Goal: Information Seeking & Learning: Learn about a topic

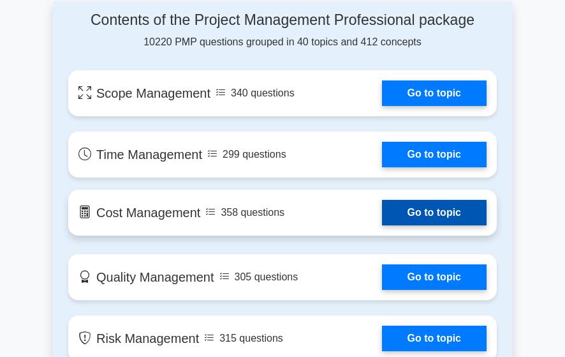
scroll to position [957, 0]
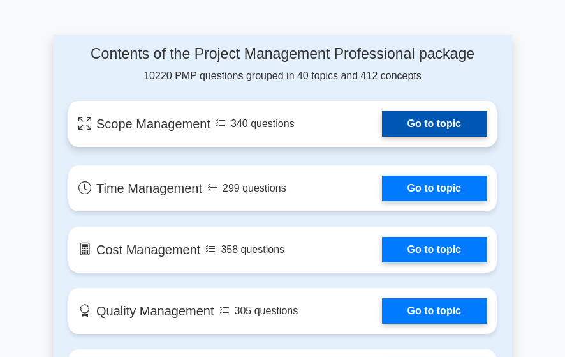
click at [382, 127] on link "Go to topic" at bounding box center [434, 124] width 105 height 26
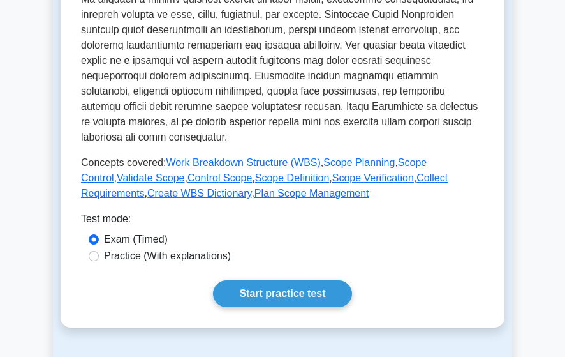
scroll to position [511, 0]
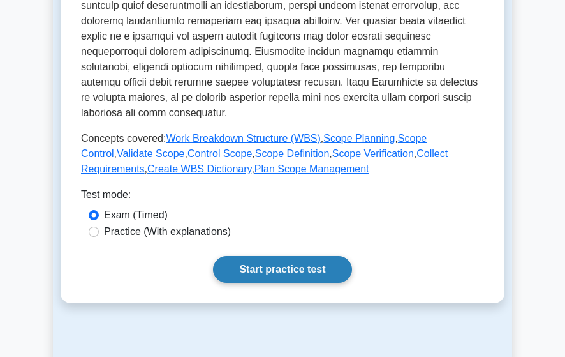
click at [287, 266] on link "Start practice test" at bounding box center [282, 269] width 138 height 27
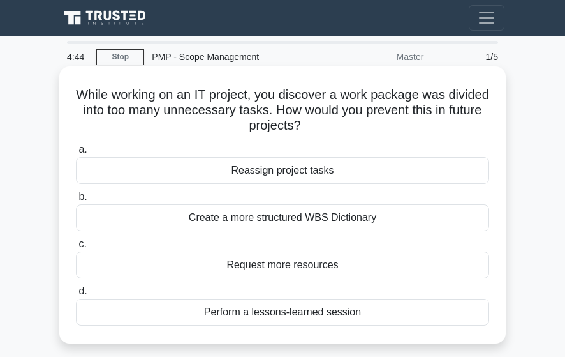
click at [317, 218] on div "Create a more structured WBS Dictionary" at bounding box center [283, 217] width 414 height 27
click at [76, 201] on input "b. Create a more structured WBS Dictionary" at bounding box center [76, 197] width 0 height 8
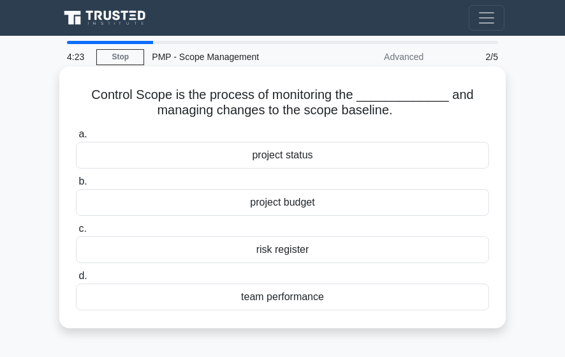
click at [287, 159] on div "project status" at bounding box center [283, 155] width 414 height 27
click at [76, 138] on input "a. project status" at bounding box center [76, 134] width 0 height 8
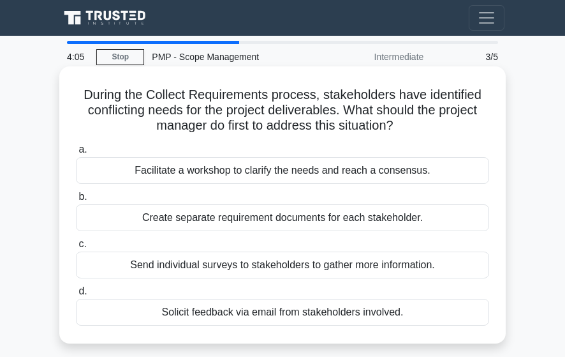
click at [327, 175] on div "Facilitate a workshop to clarify the needs and reach a consensus." at bounding box center [283, 170] width 414 height 27
click at [76, 154] on input "a. Facilitate a workshop to clarify the needs and reach a consensus." at bounding box center [76, 150] width 0 height 8
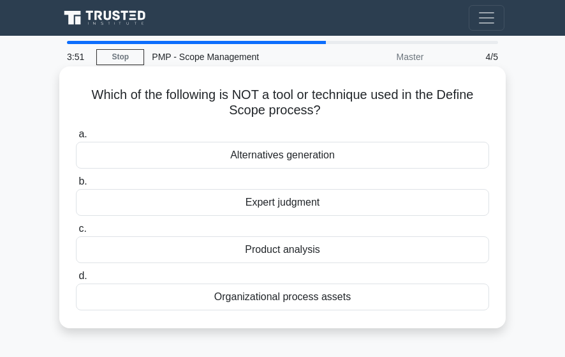
click at [310, 145] on div "Alternatives generation" at bounding box center [283, 155] width 414 height 27
click at [76, 138] on input "a. Alternatives generation" at bounding box center [76, 134] width 0 height 8
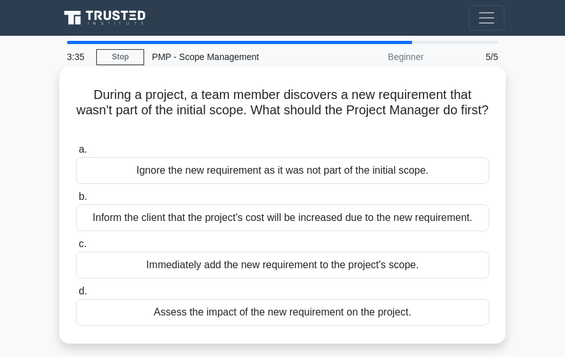
click at [338, 317] on div "Assess the impact of the new requirement on the project." at bounding box center [283, 312] width 414 height 27
click at [76, 295] on input "d. Assess the impact of the new requirement on the project." at bounding box center [76, 291] width 0 height 8
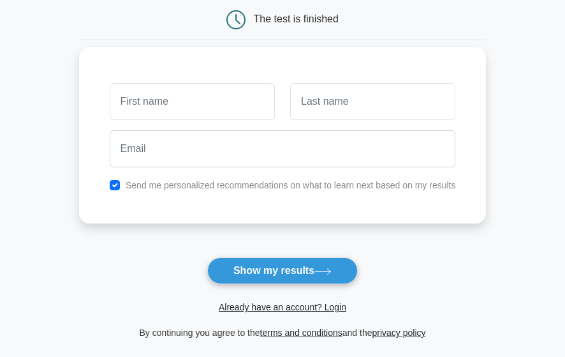
scroll to position [128, 0]
